Goal: Task Accomplishment & Management: Manage account settings

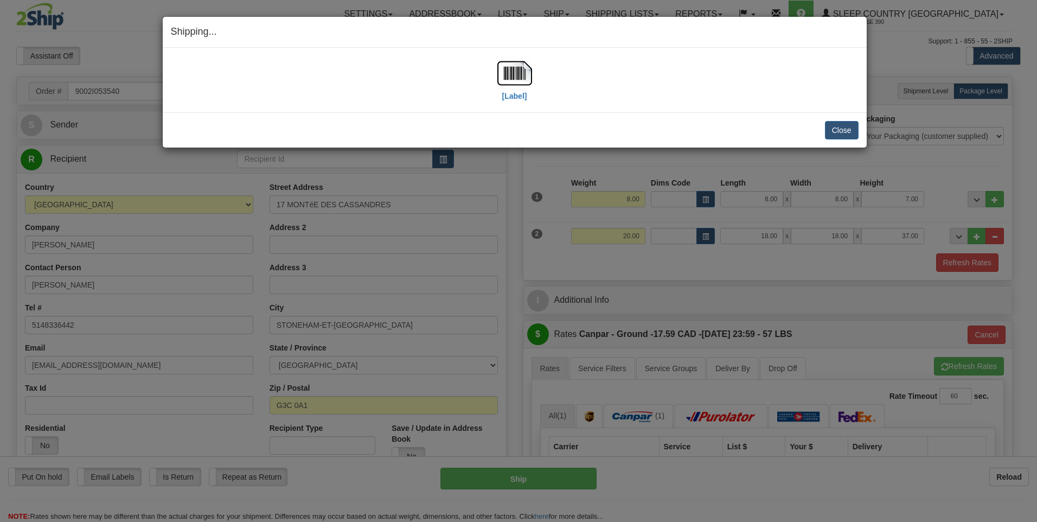
select select "0"
select select "1"
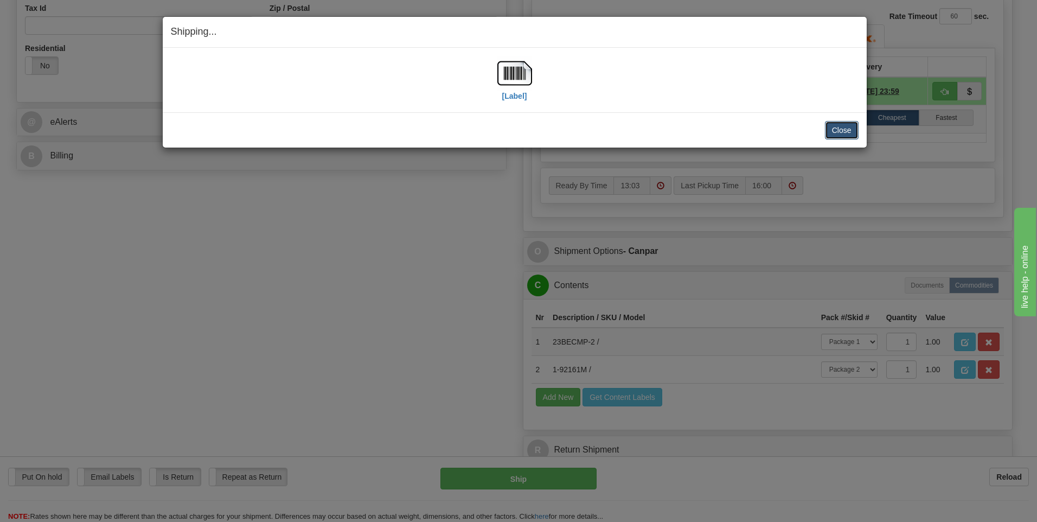
click at [840, 127] on button "Close" at bounding box center [842, 130] width 34 height 18
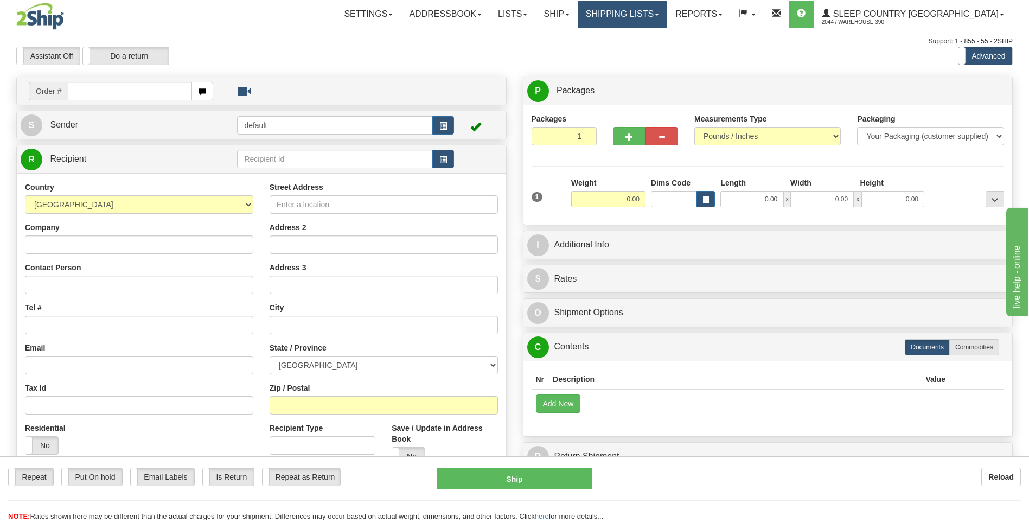
click at [664, 8] on link "Shipping lists" at bounding box center [623, 14] width 90 height 27
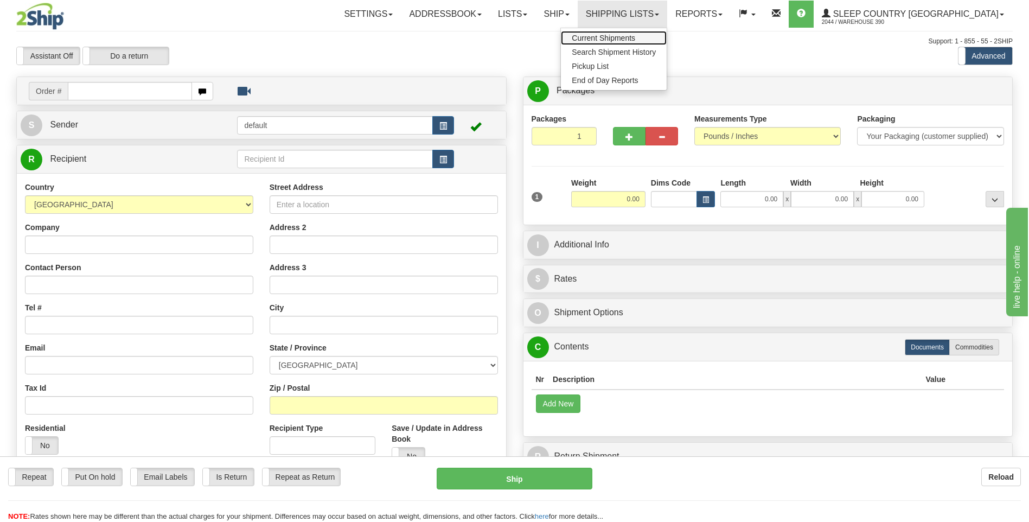
click at [635, 38] on span "Current Shipments" at bounding box center [603, 38] width 63 height 9
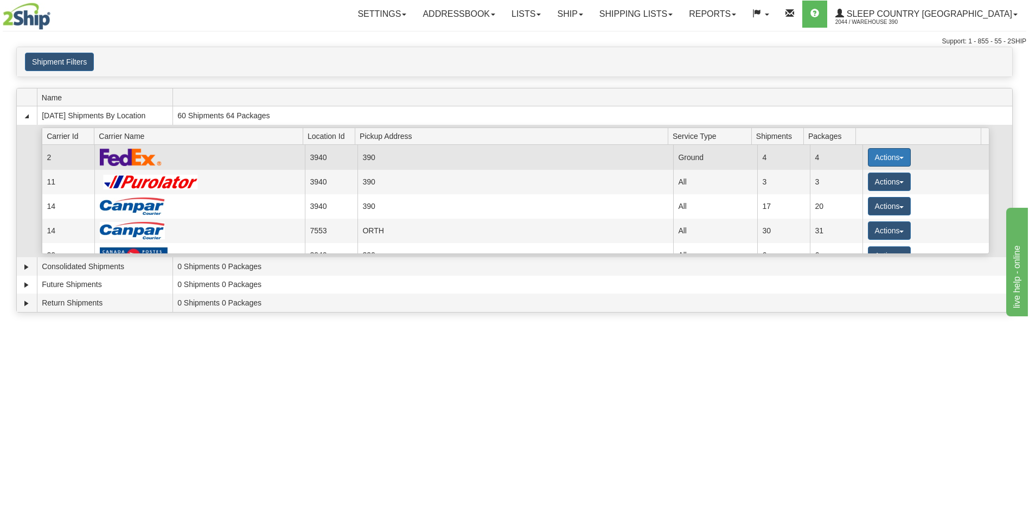
click at [881, 161] on button "Actions" at bounding box center [889, 157] width 43 height 18
click at [857, 189] on span "Close" at bounding box center [846, 192] width 25 height 8
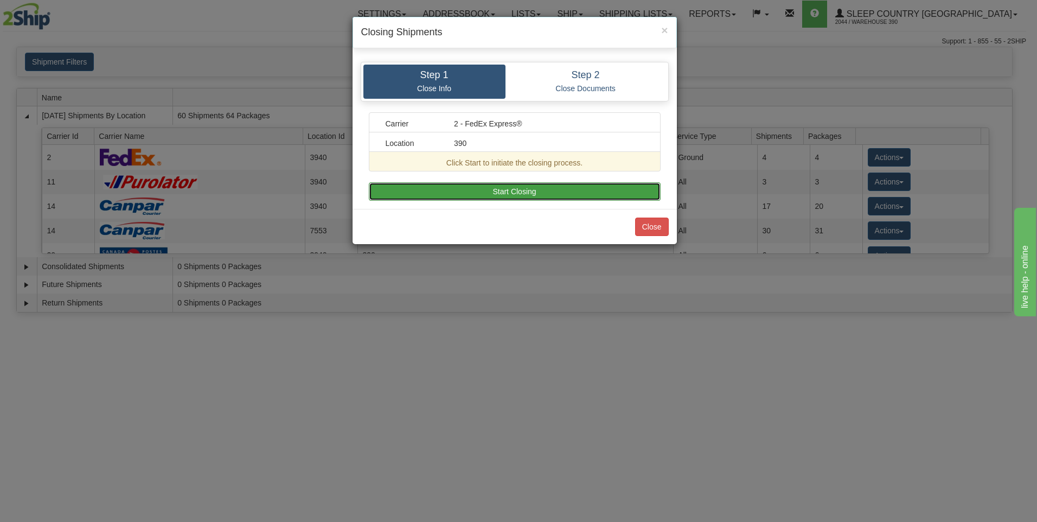
click at [617, 192] on button "Start Closing" at bounding box center [515, 191] width 292 height 18
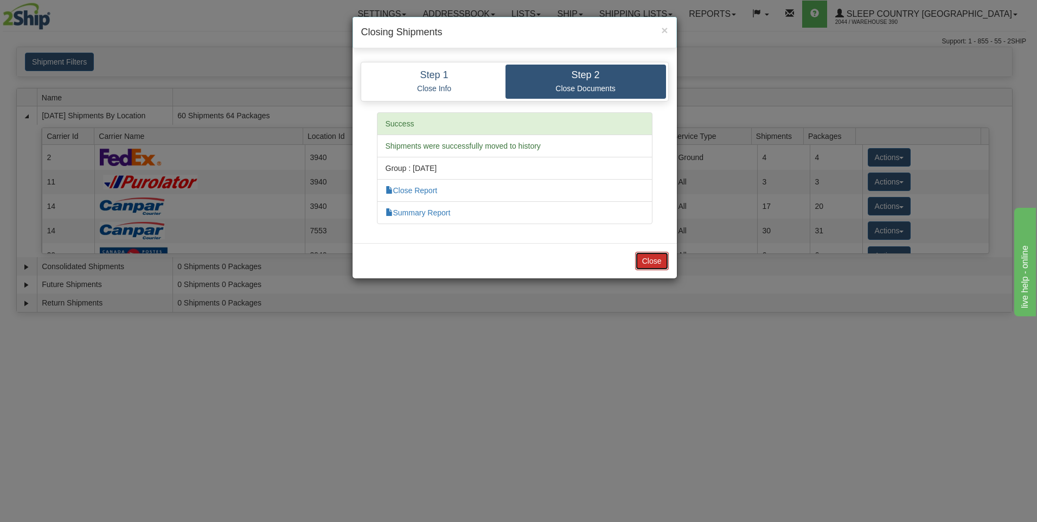
click at [662, 255] on button "Close" at bounding box center [652, 261] width 34 height 18
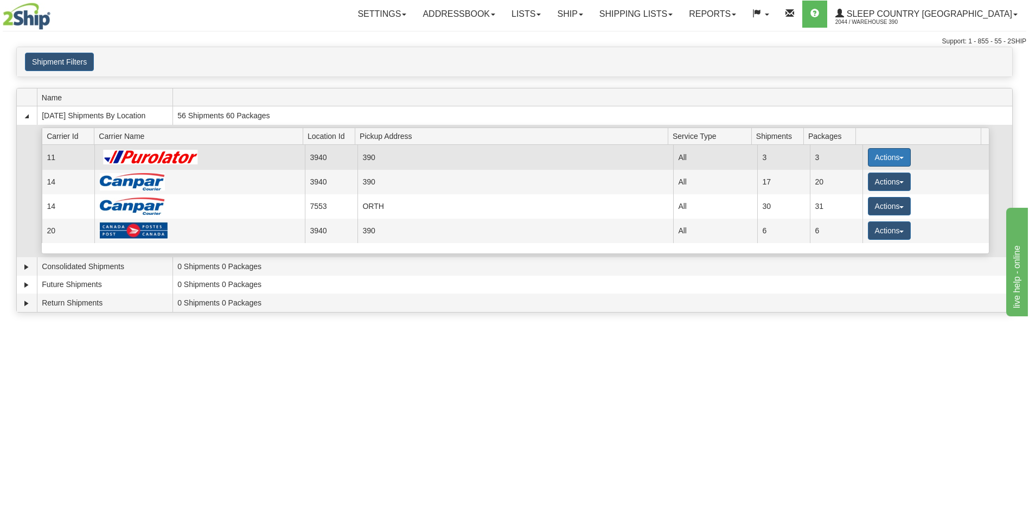
click at [871, 156] on button "Actions" at bounding box center [889, 157] width 43 height 18
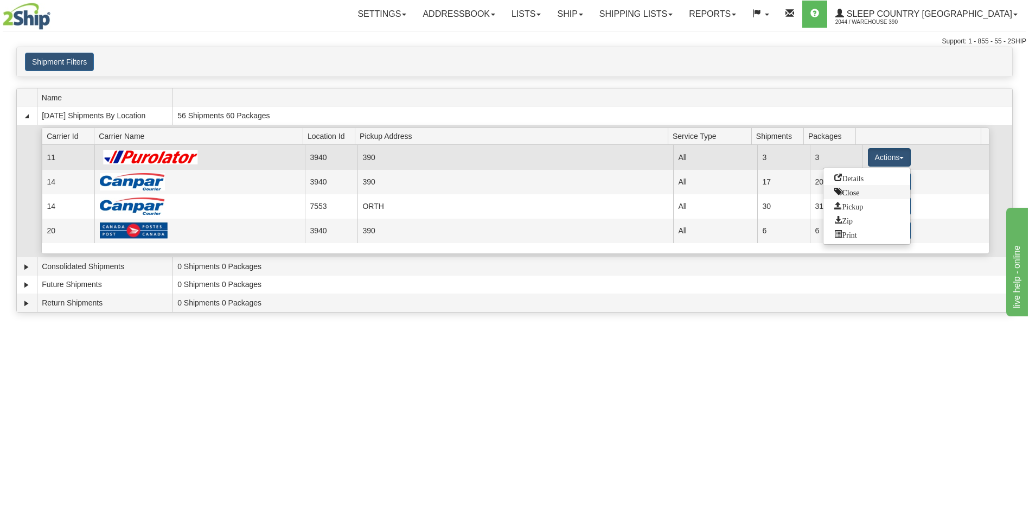
click at [848, 190] on span "Close" at bounding box center [846, 192] width 25 height 8
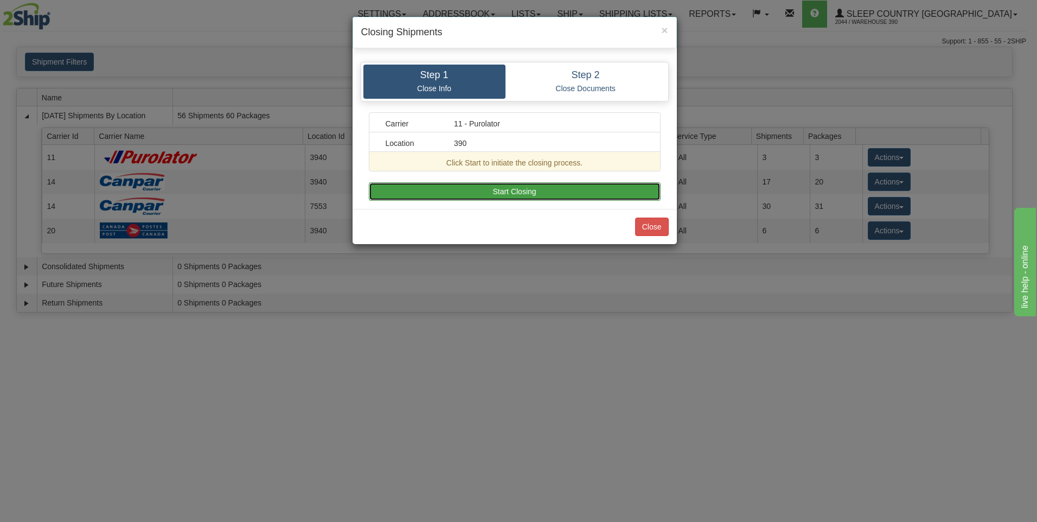
click at [616, 191] on button "Start Closing" at bounding box center [515, 191] width 292 height 18
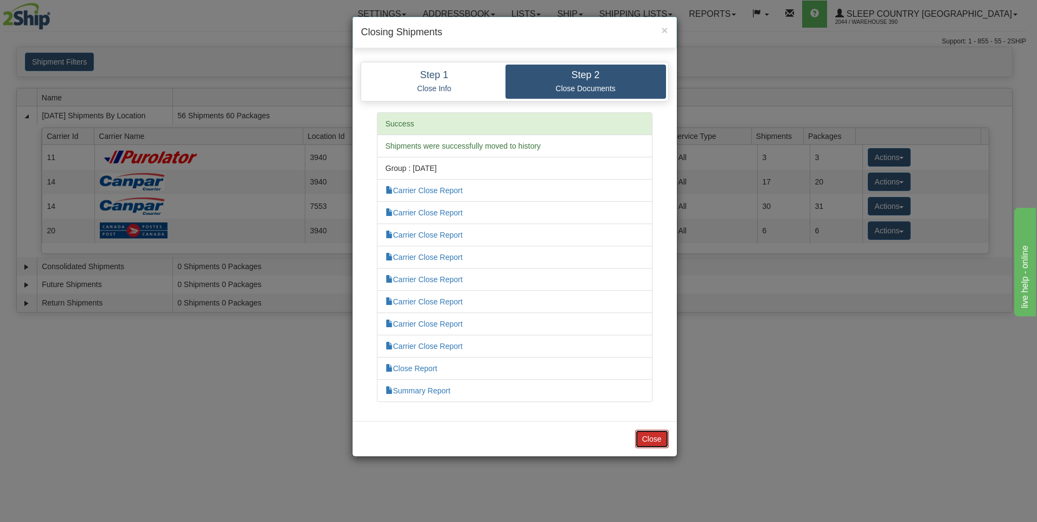
click at [651, 442] on button "Close" at bounding box center [652, 439] width 34 height 18
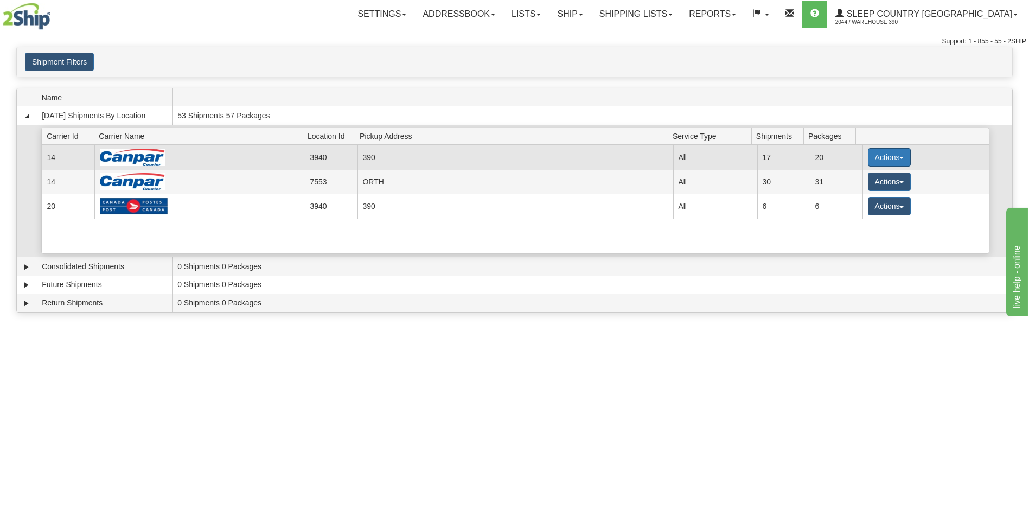
click at [876, 158] on button "Actions" at bounding box center [889, 157] width 43 height 18
click at [851, 189] on span "Close" at bounding box center [846, 192] width 25 height 8
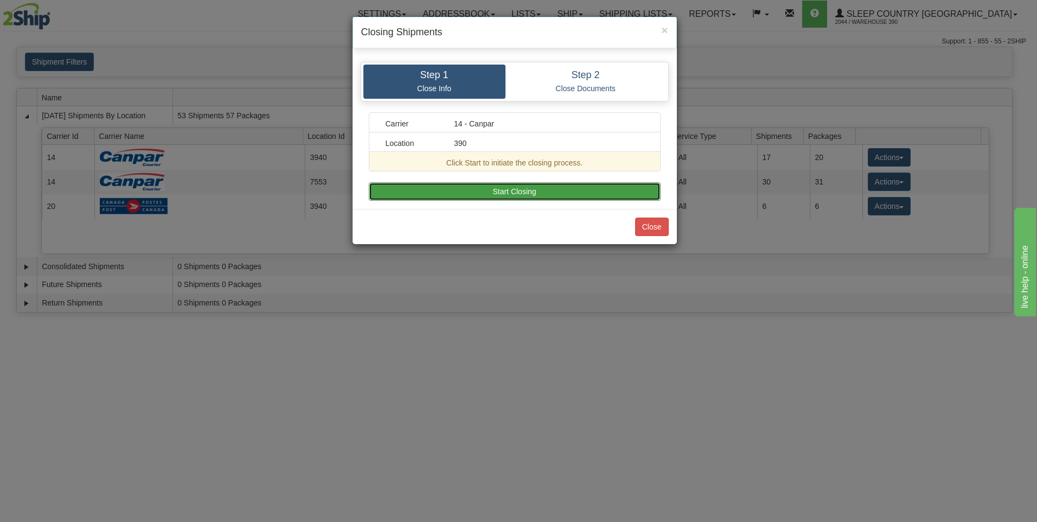
click at [636, 193] on button "Start Closing" at bounding box center [515, 191] width 292 height 18
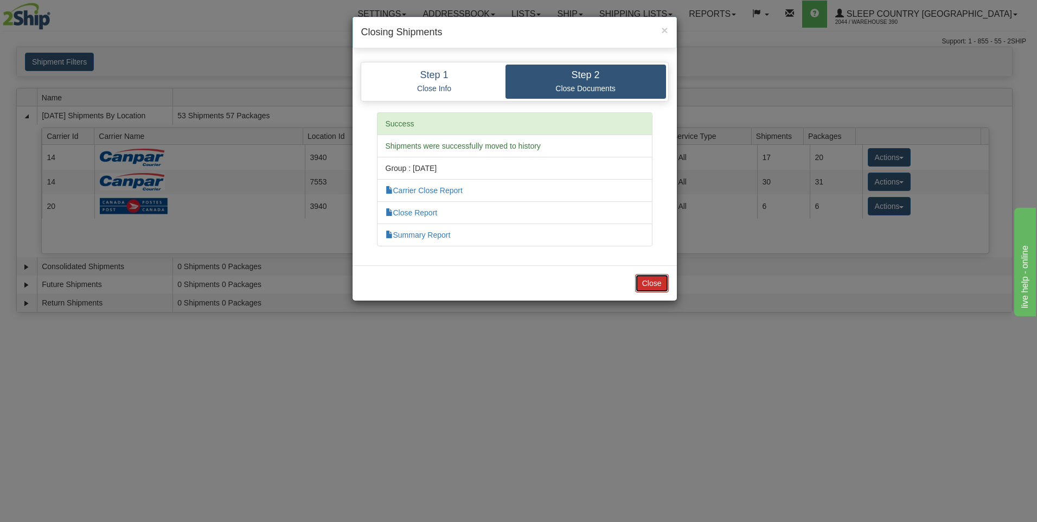
click at [657, 278] on button "Close" at bounding box center [652, 283] width 34 height 18
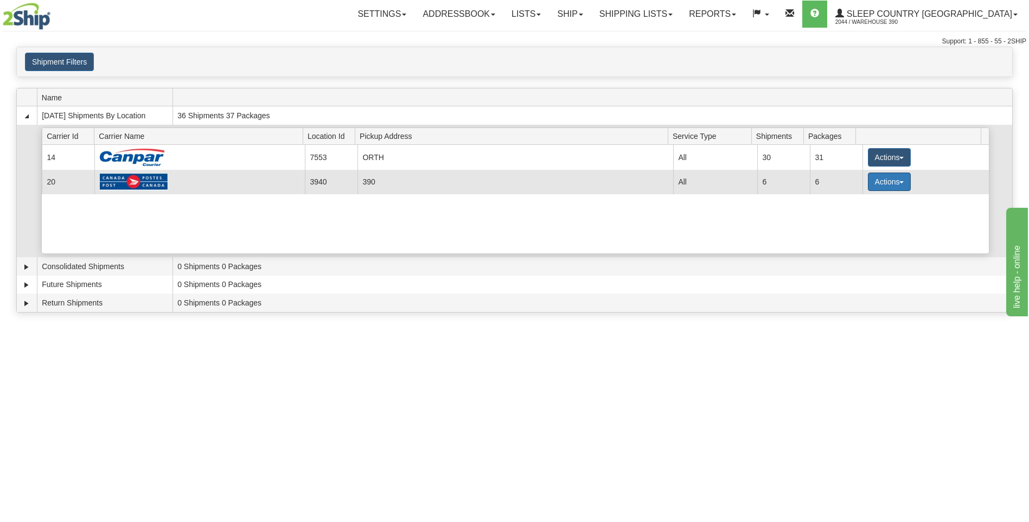
click at [877, 180] on button "Actions" at bounding box center [889, 181] width 43 height 18
click at [859, 218] on span "Close" at bounding box center [846, 216] width 25 height 8
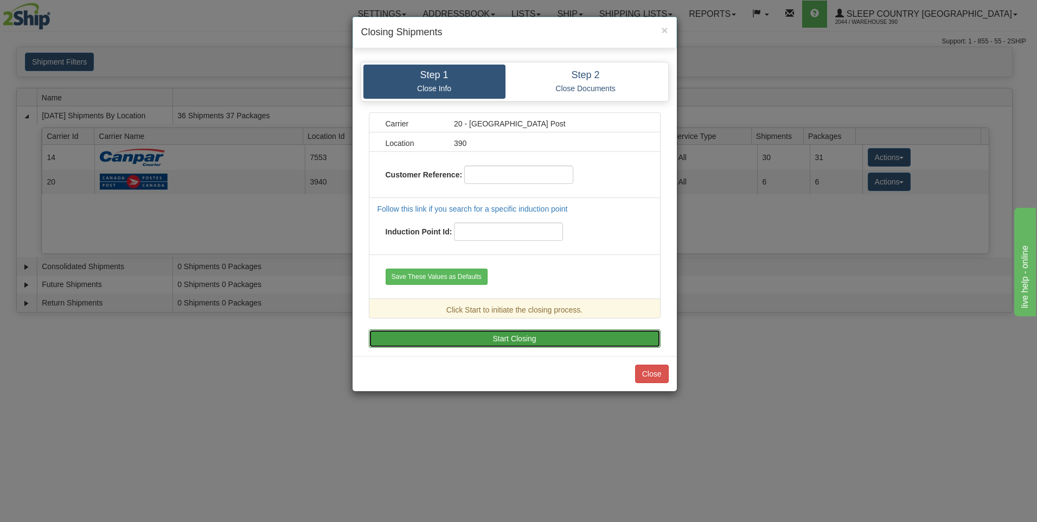
click at [551, 342] on button "Start Closing" at bounding box center [515, 338] width 292 height 18
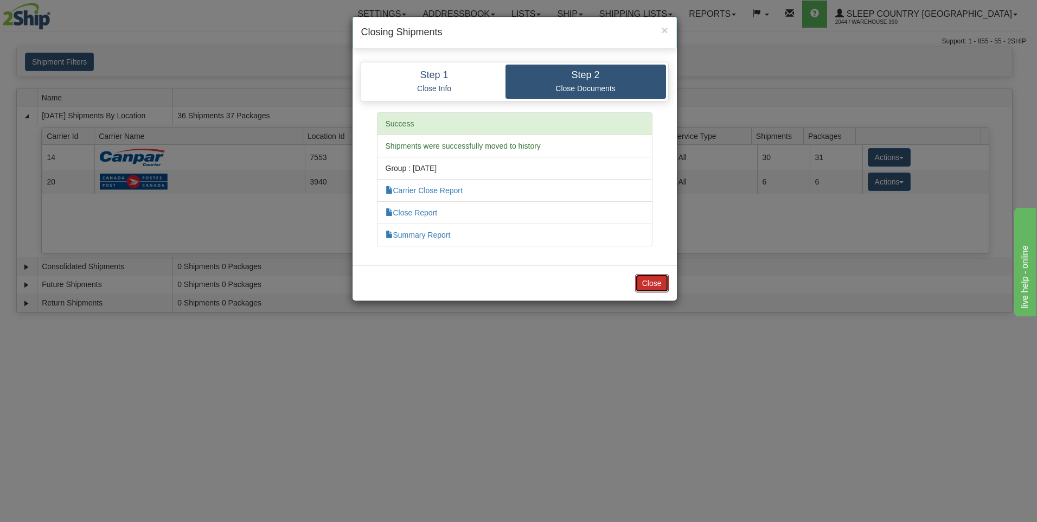
click at [644, 285] on button "Close" at bounding box center [652, 283] width 34 height 18
